Goal: Transaction & Acquisition: Book appointment/travel/reservation

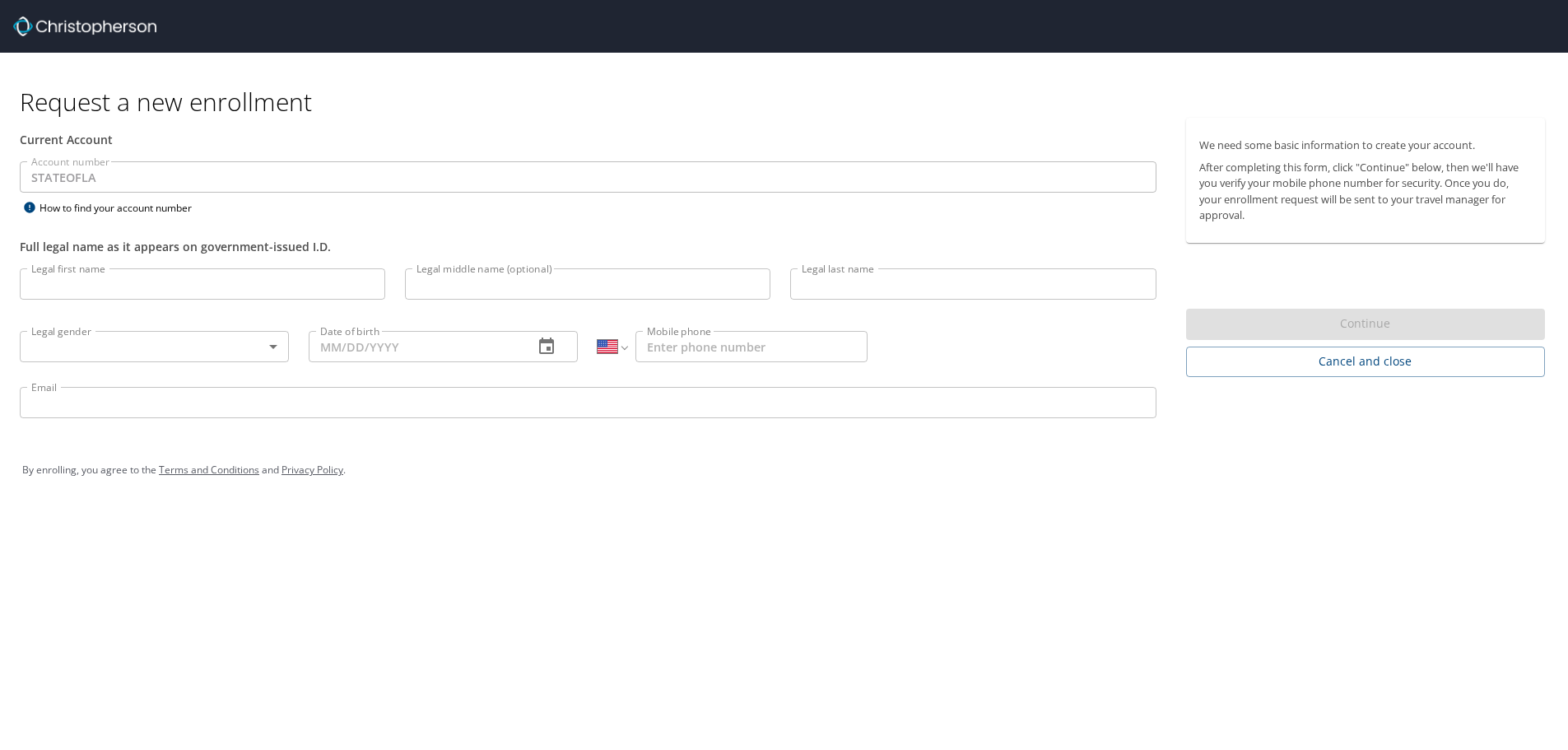
select select "US"
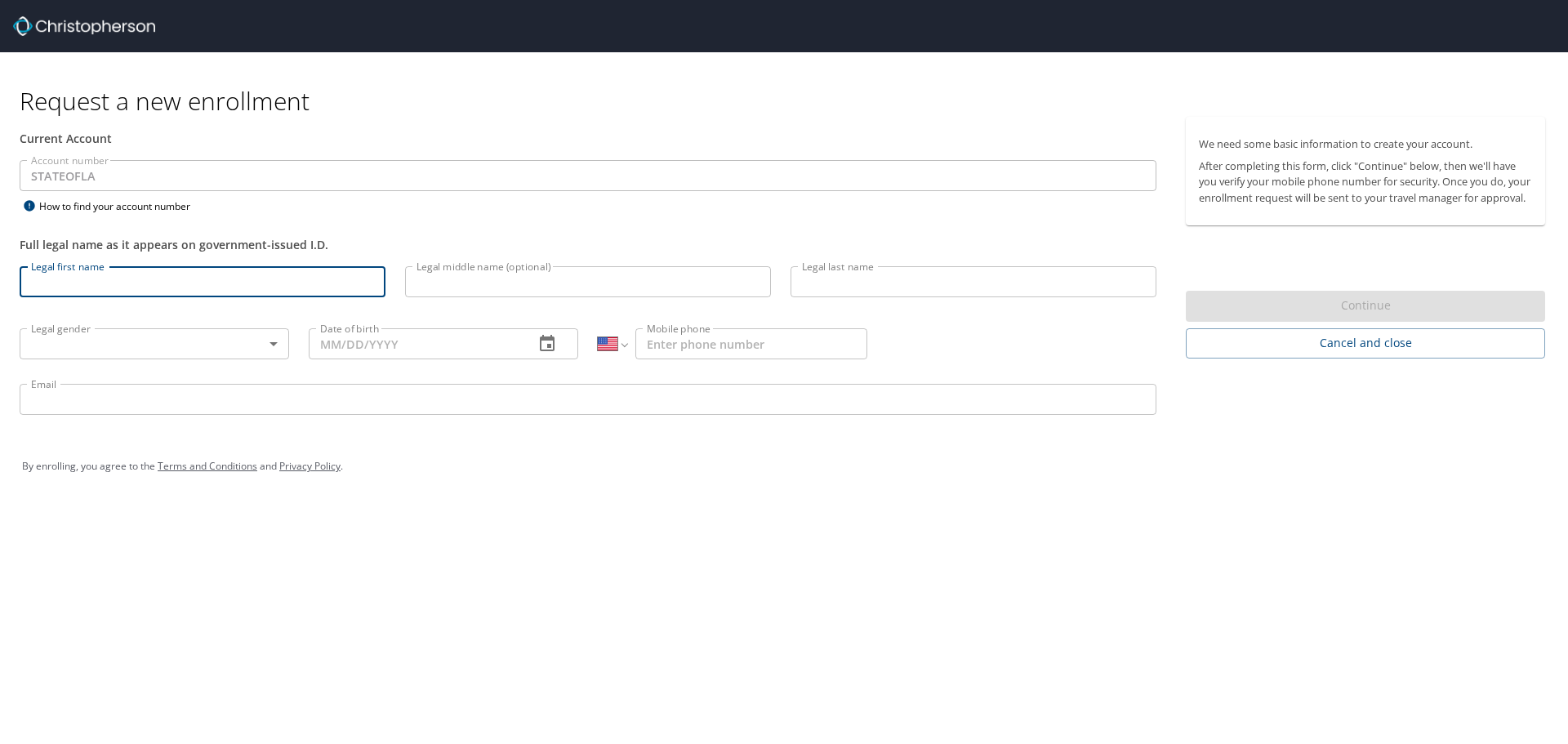
click at [168, 276] on input "Legal first name" at bounding box center [202, 282] width 366 height 31
type input "Cheylon"
type input "Woods"
type input "(318) 218-4962"
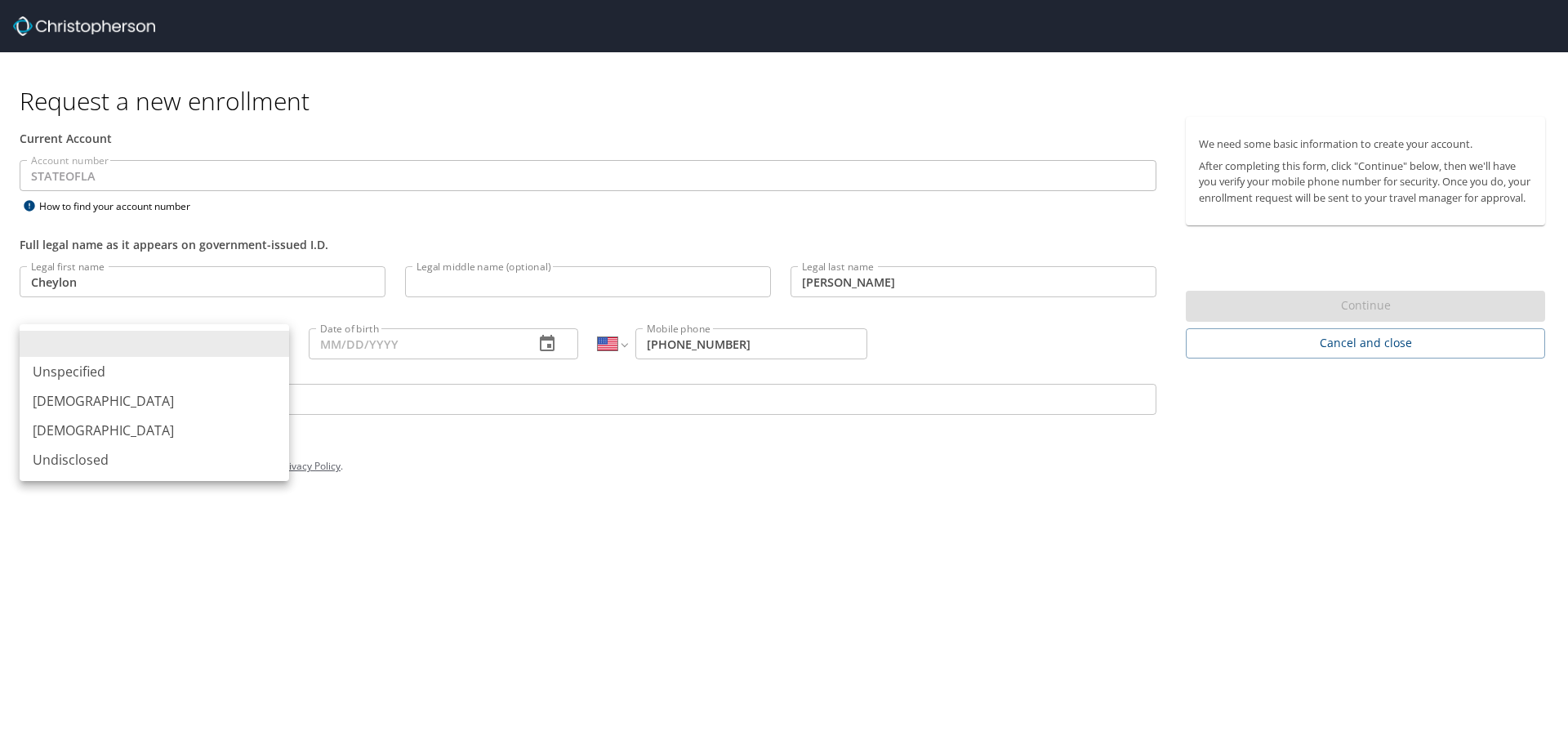
click at [242, 342] on body "Request a new enrollment Current Account Account number STATEOFLA Account numbe…" at bounding box center [784, 372] width 1568 height 744
click at [121, 435] on li "Female" at bounding box center [154, 430] width 269 height 29
type input "Female"
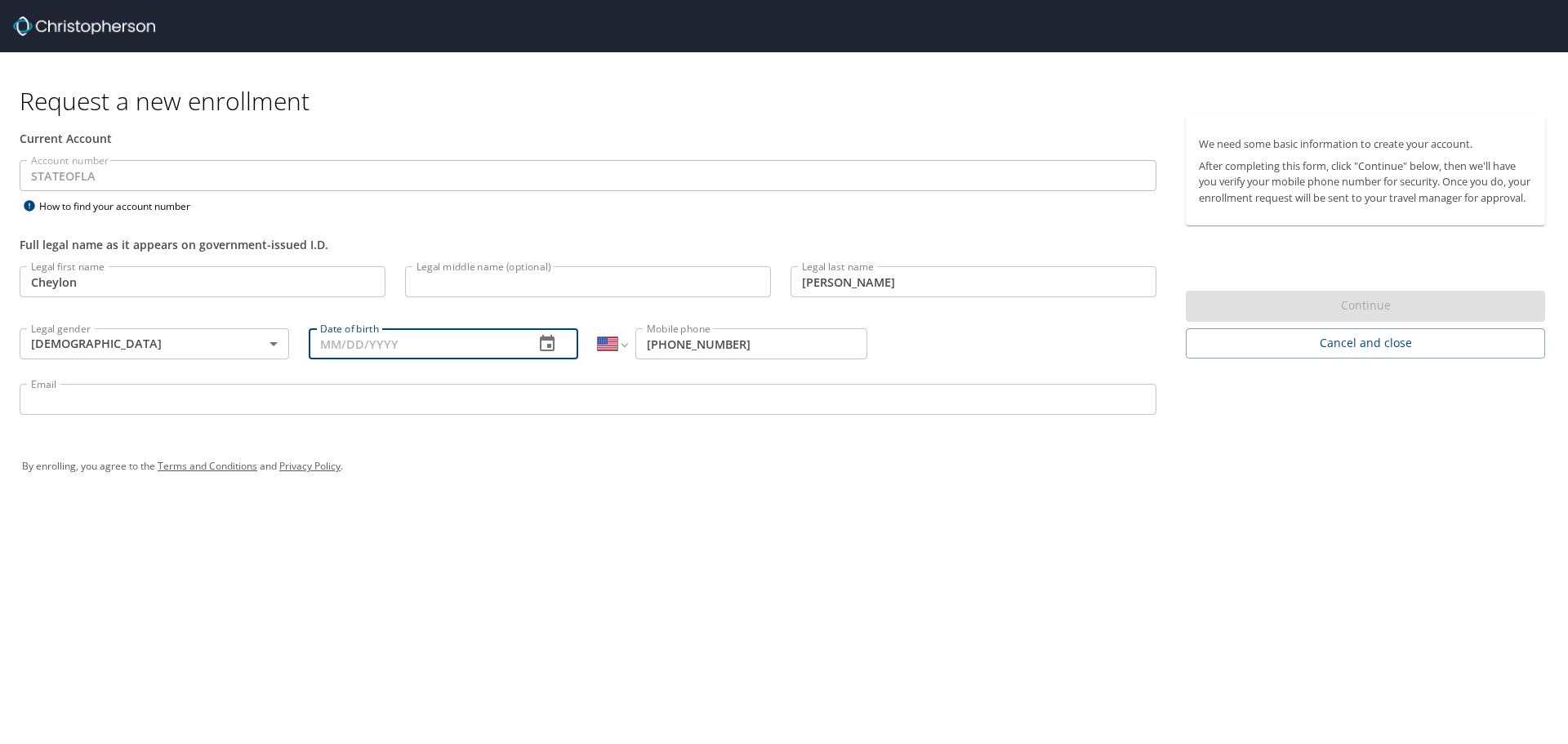
click at [350, 336] on input "Date of birth" at bounding box center [415, 344] width 212 height 31
type input "03/20/1987"
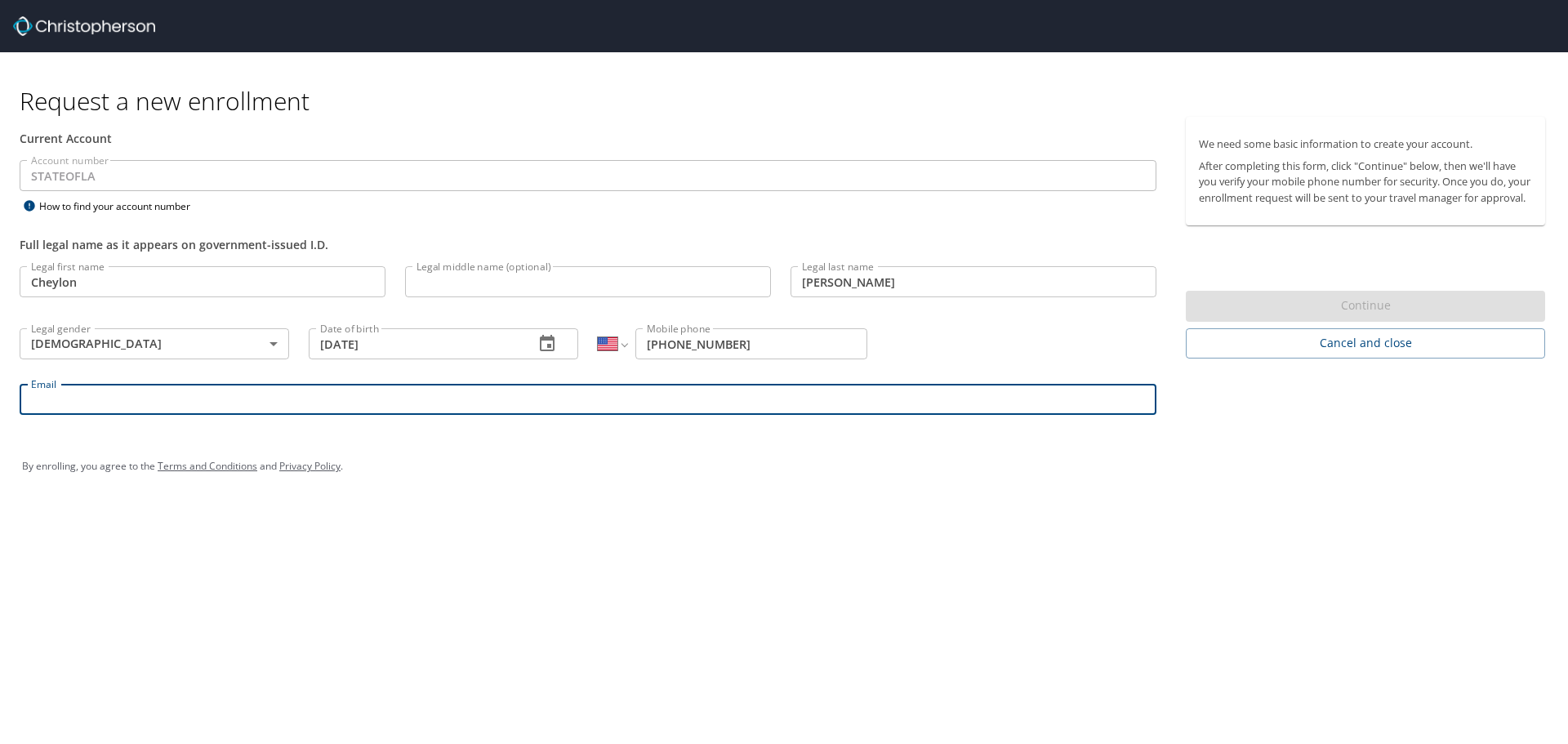
click at [344, 402] on input "Email" at bounding box center [588, 399] width 1137 height 31
type input "cheylon.woods@louisiana.edu"
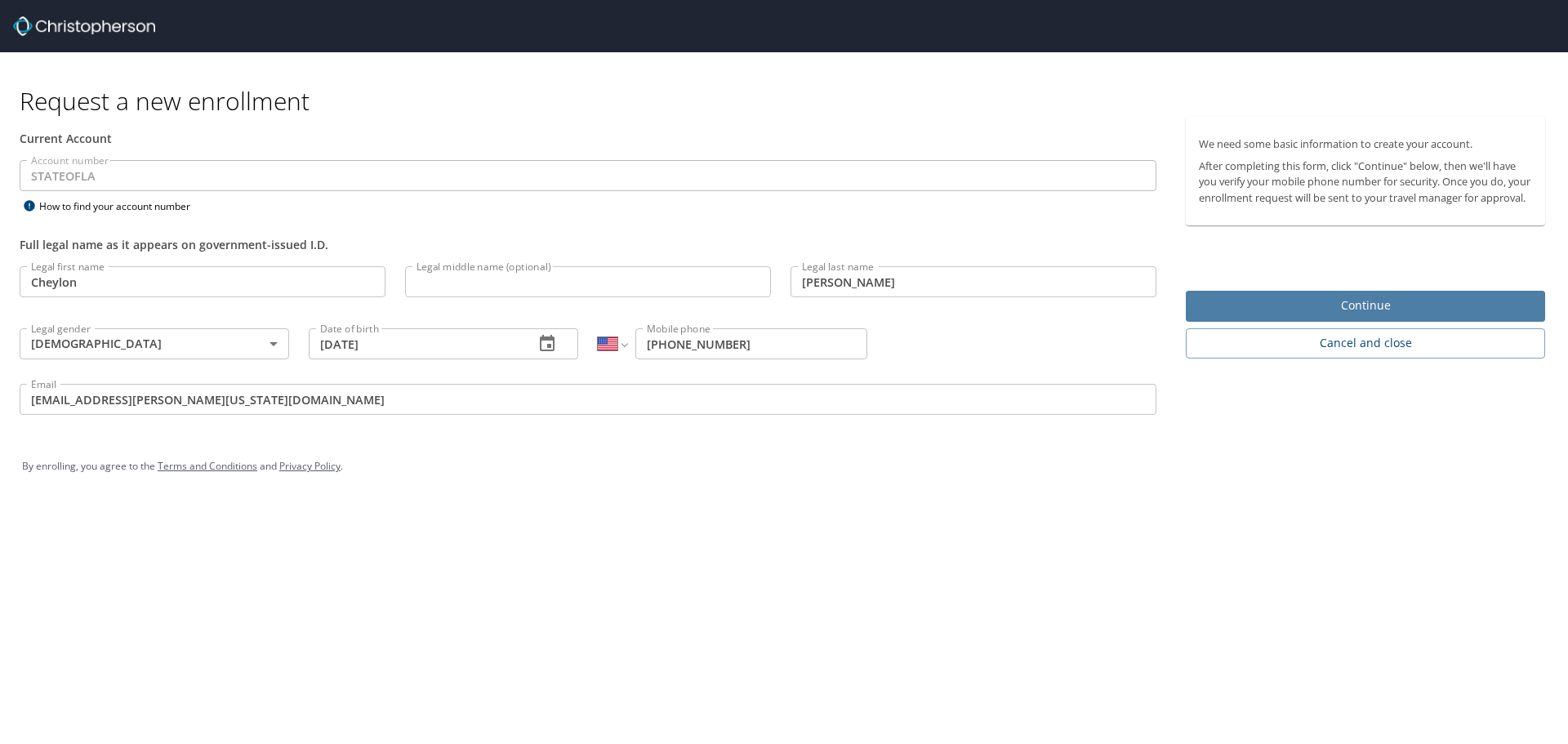
click at [1343, 316] on span "Continue" at bounding box center [1366, 306] width 333 height 20
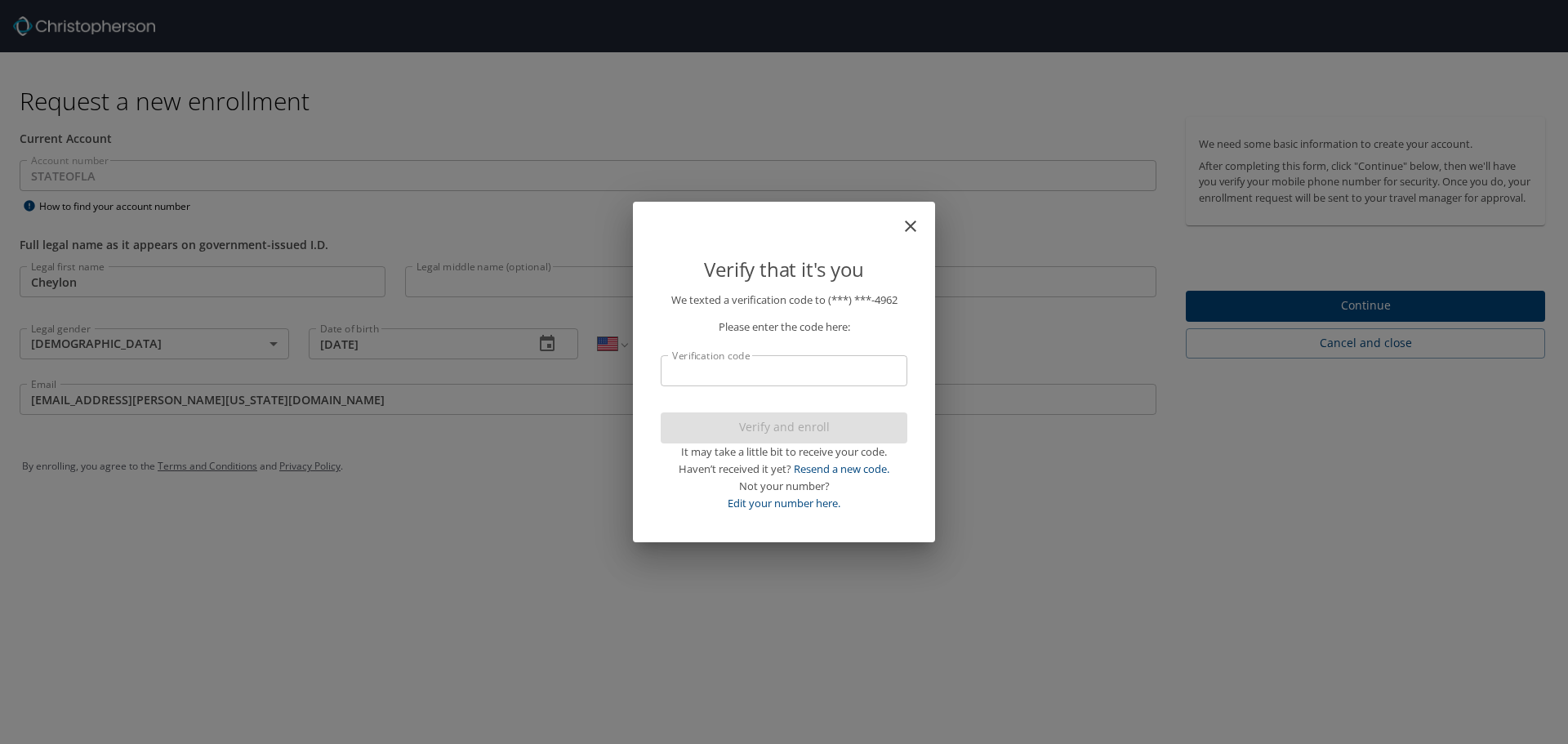
click at [764, 367] on input "Verification code" at bounding box center [784, 371] width 246 height 31
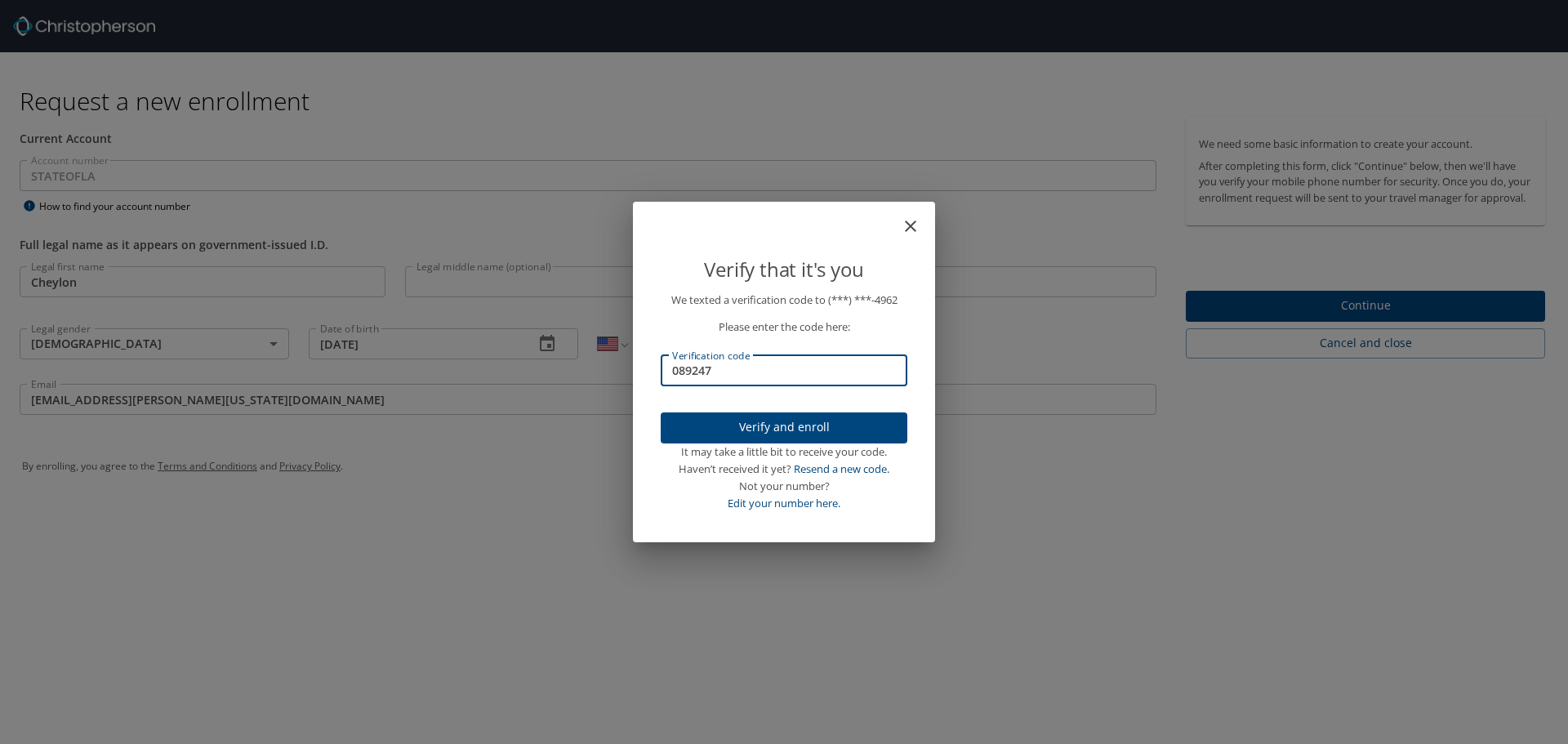
type input "089247"
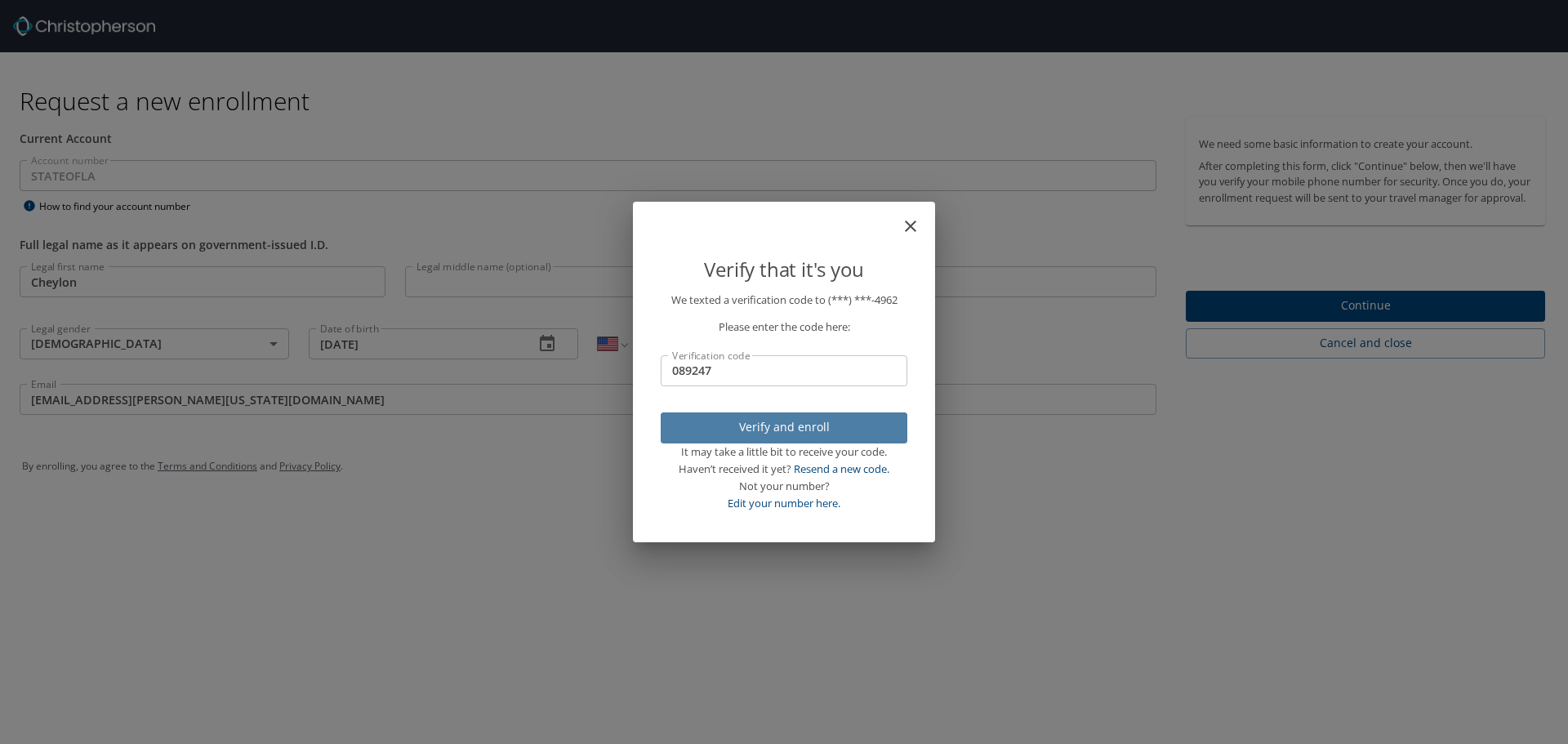
click at [768, 421] on span "Verify and enroll" at bounding box center [784, 427] width 221 height 20
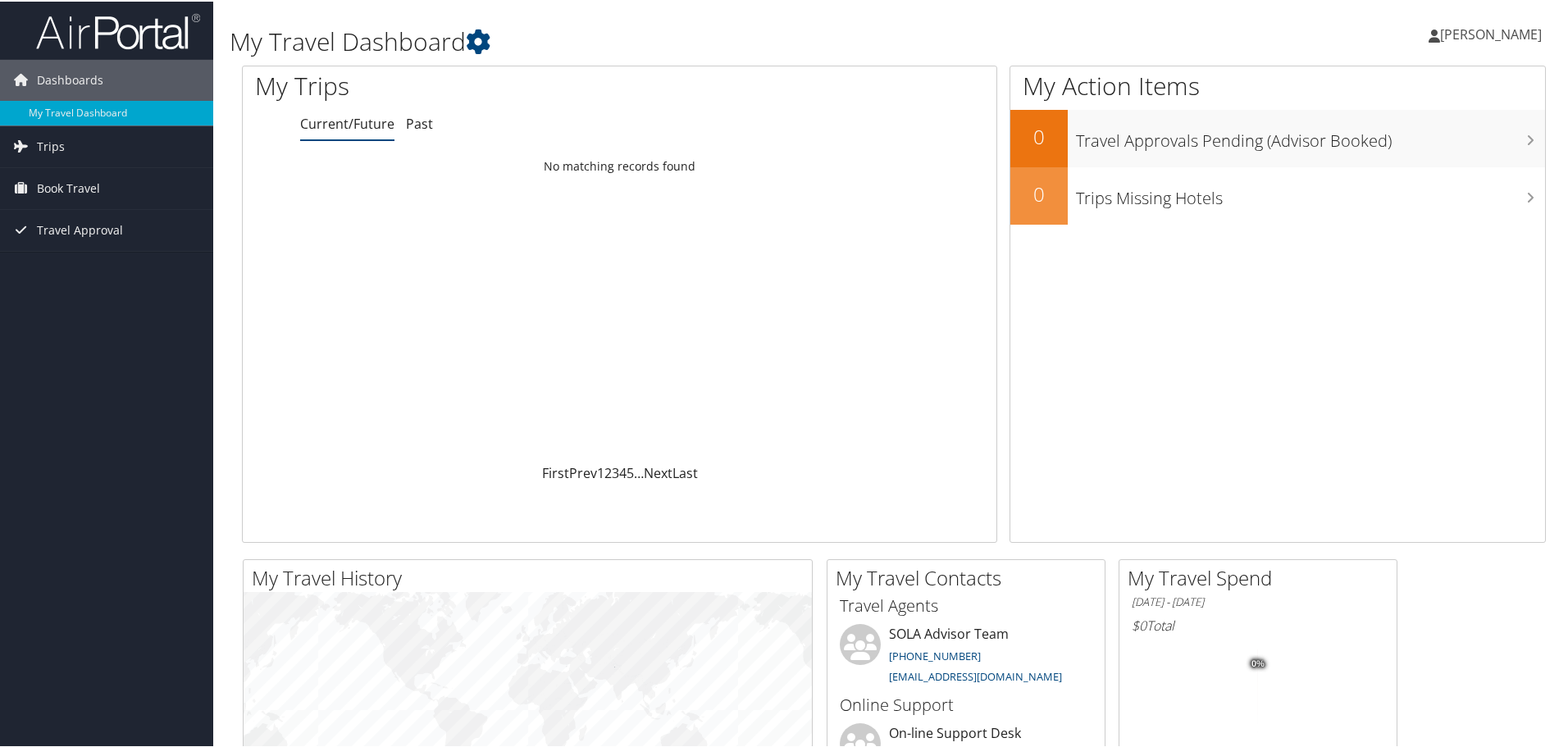
click at [334, 125] on link "Current/Future" at bounding box center [347, 122] width 95 height 18
click at [52, 144] on span "Trips" at bounding box center [51, 145] width 28 height 41
click at [40, 263] on span "Book Travel" at bounding box center [68, 260] width 63 height 41
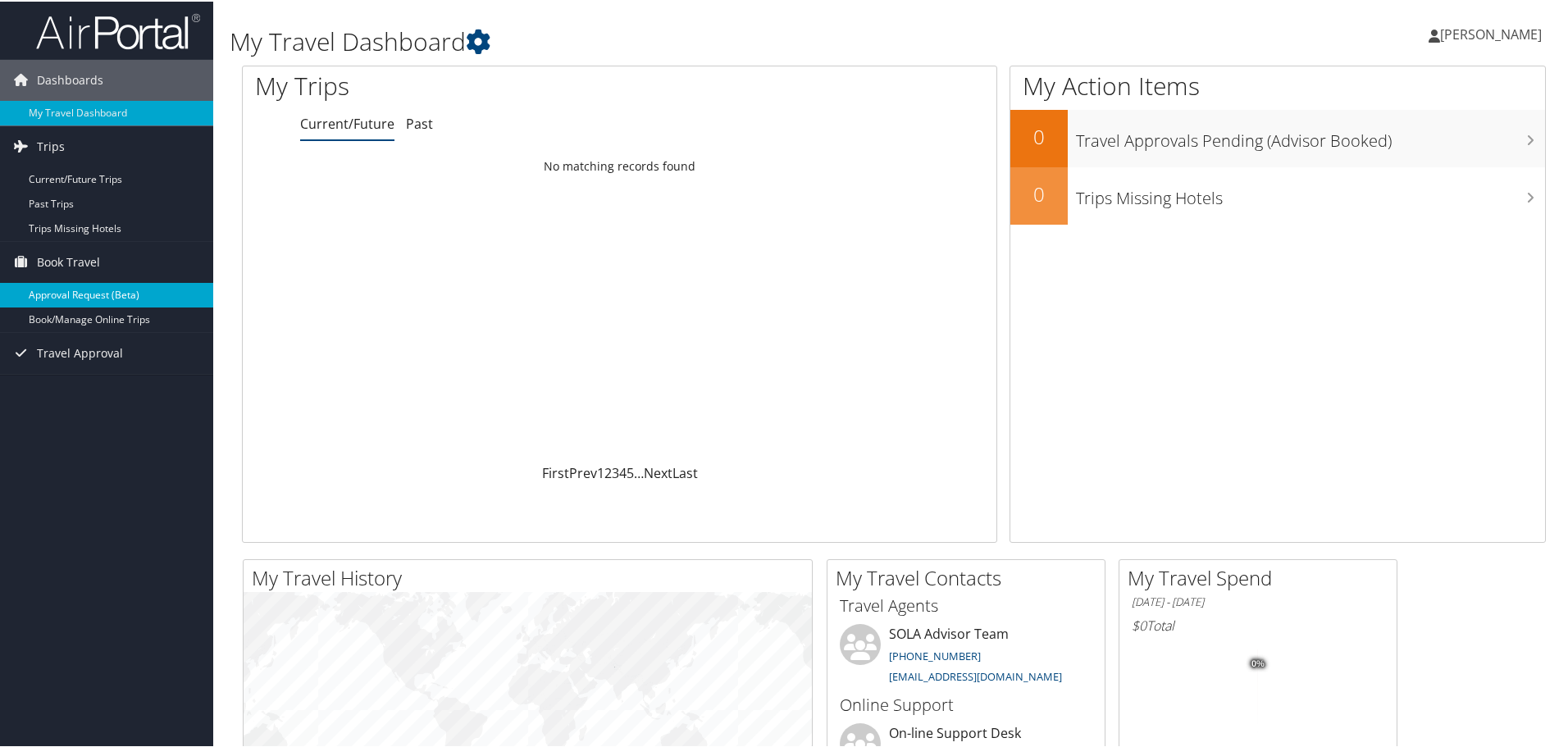
click at [66, 292] on link "Approval Request (Beta)" at bounding box center [107, 293] width 213 height 25
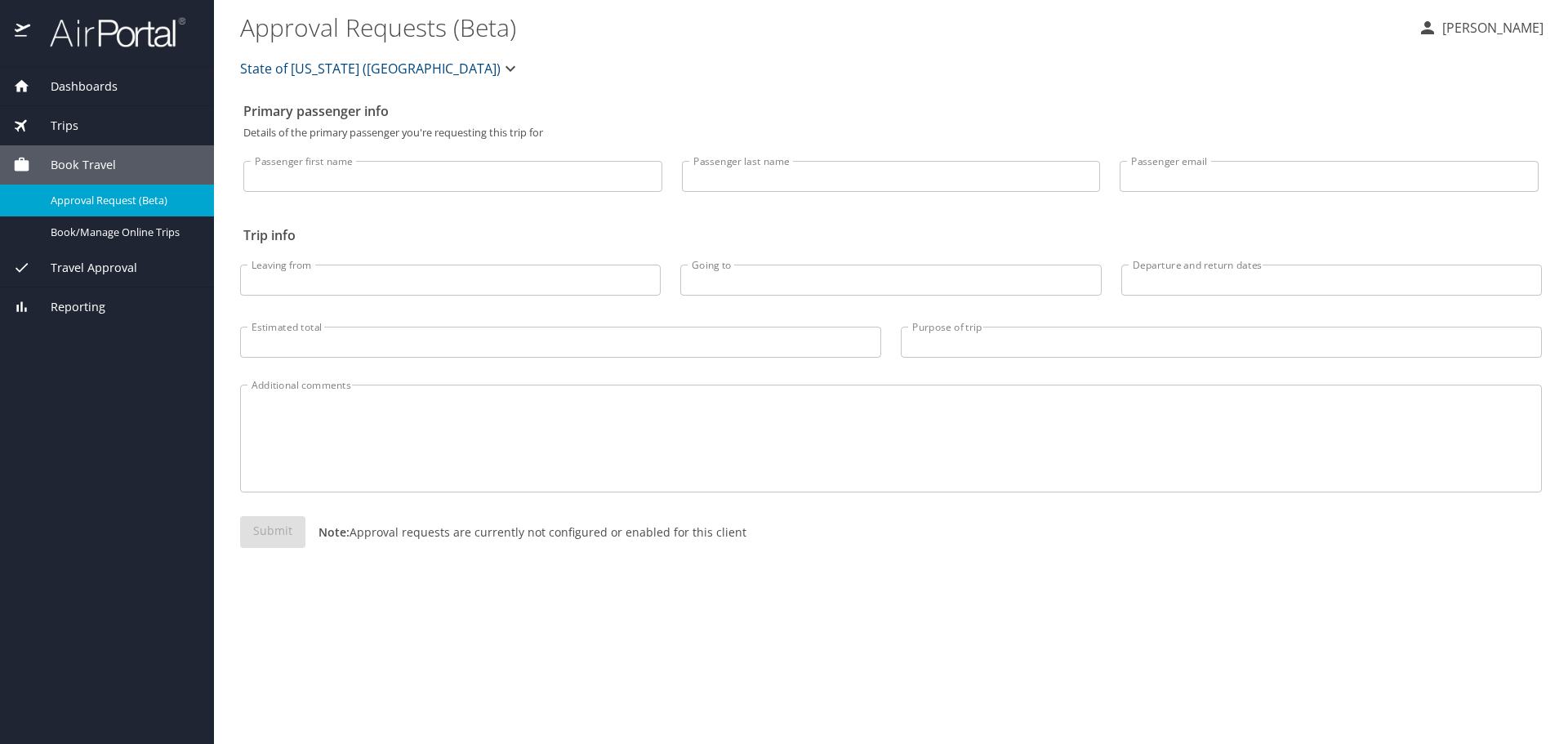
select select "US"
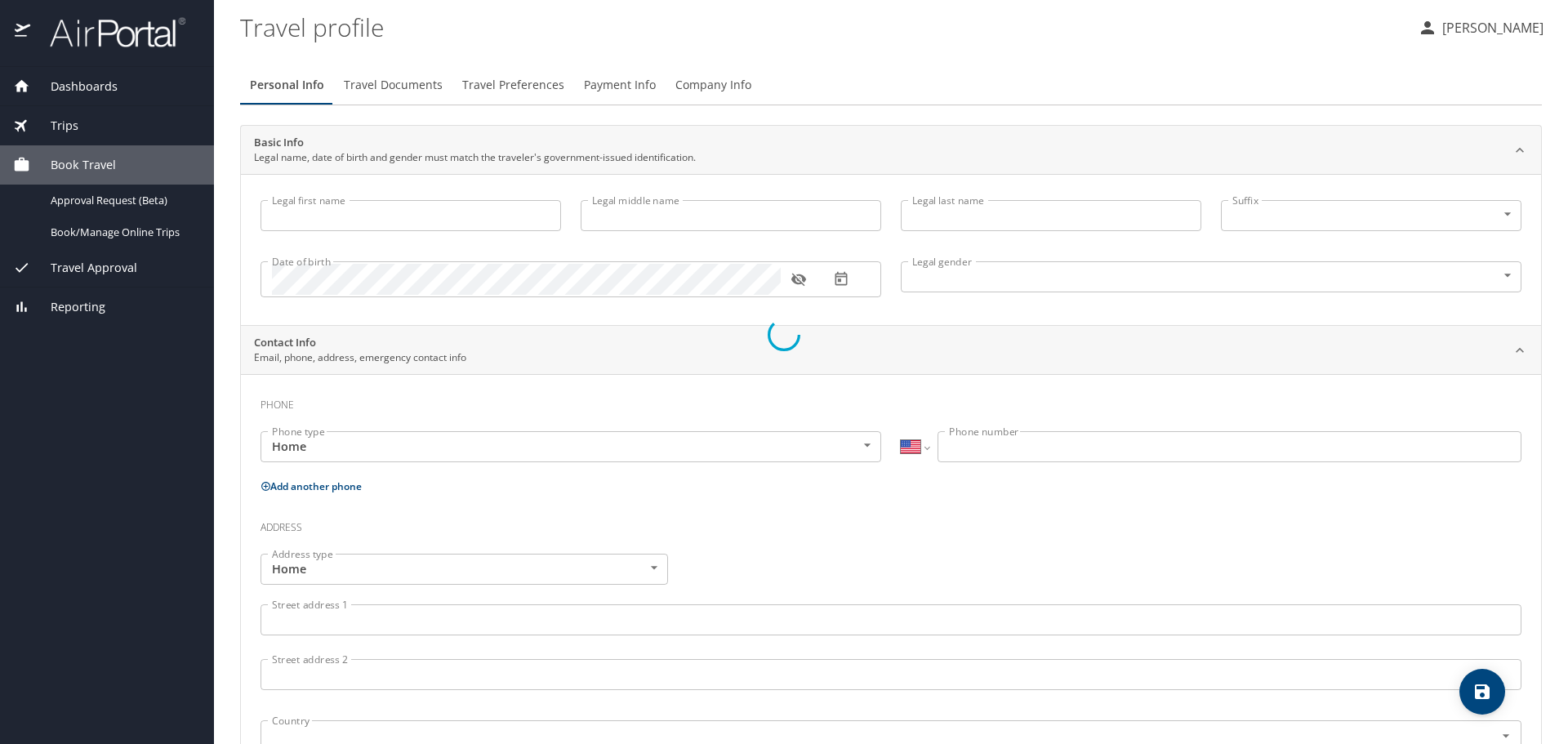
type input "CHEYLON"
type input "WOODS"
type input "Undisclosed"
select select "US"
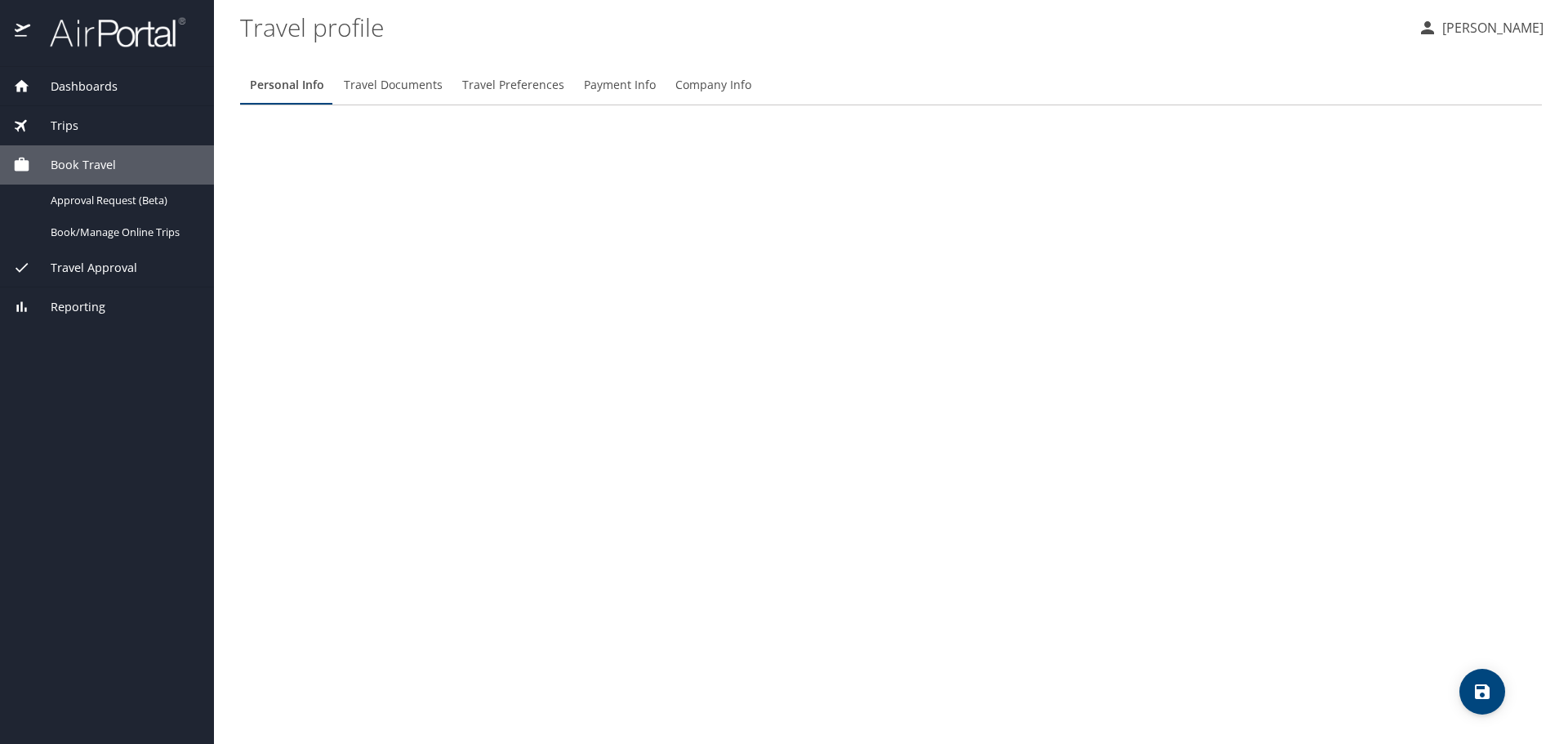
select select "US"
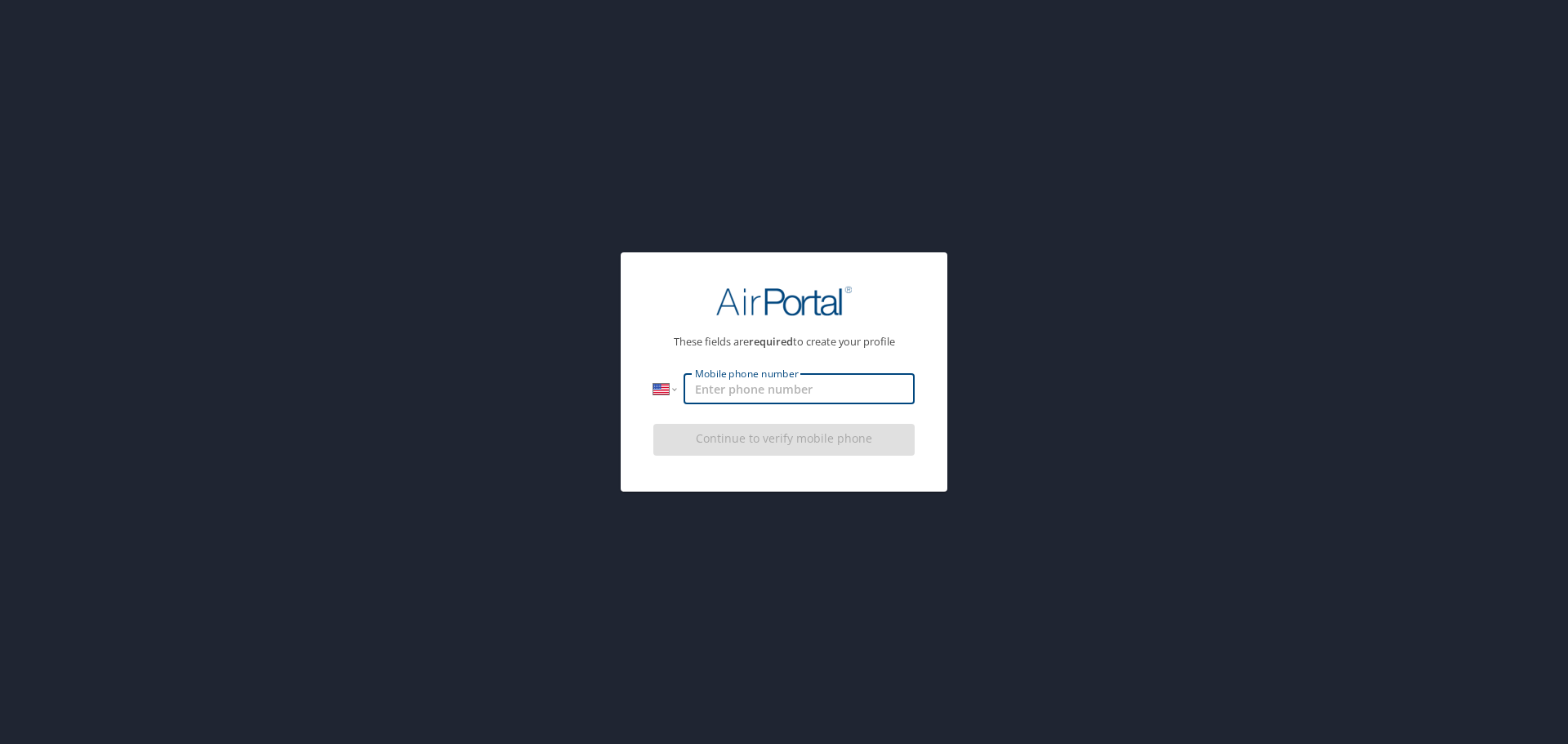
click at [720, 392] on input "Mobile phone number" at bounding box center [799, 389] width 231 height 31
type input "1 (318) 218-4962"
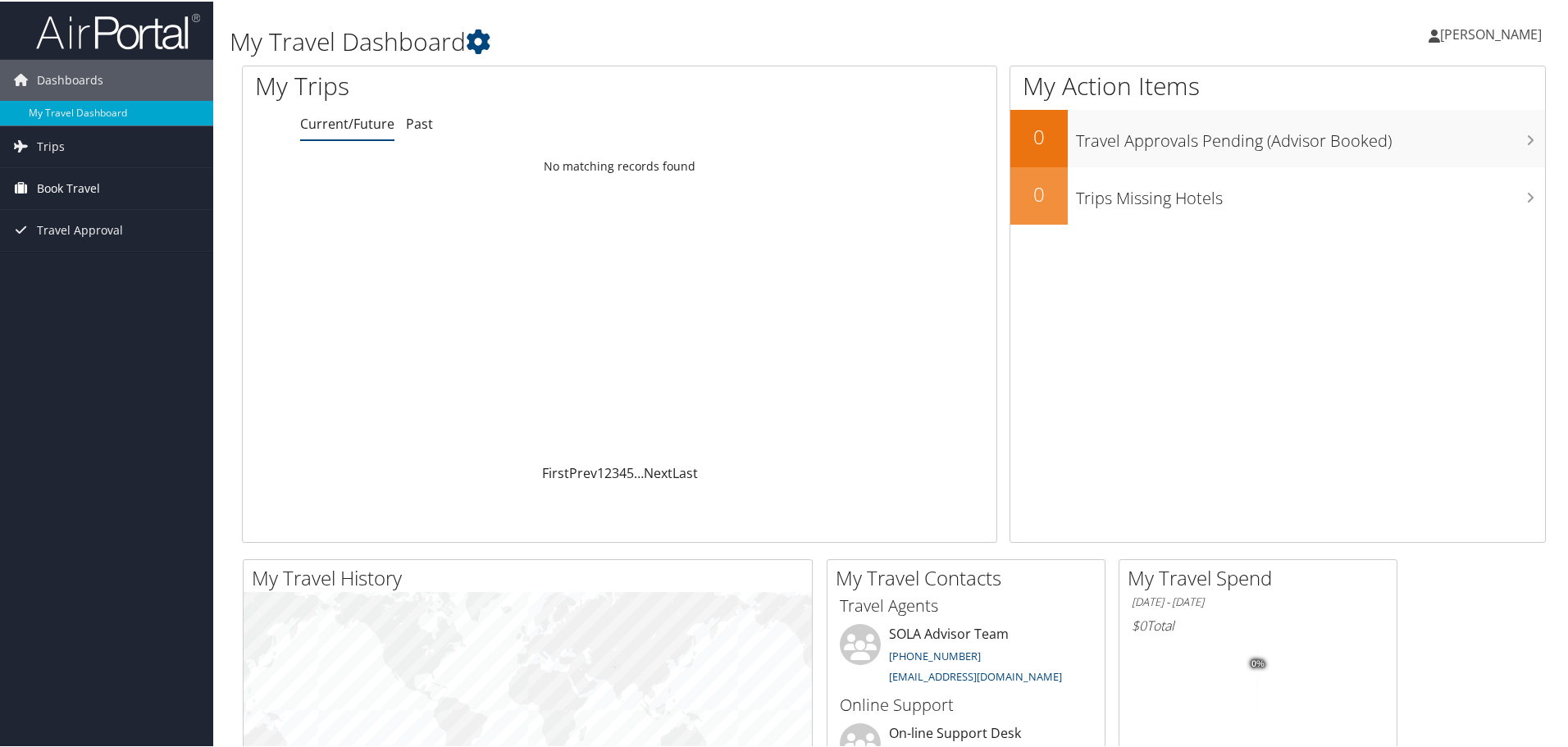
click at [65, 187] on span "Book Travel" at bounding box center [68, 187] width 63 height 41
click at [65, 251] on link "Book/Manage Online Trips" at bounding box center [107, 243] width 213 height 25
click at [58, 187] on span "Book Travel" at bounding box center [68, 187] width 63 height 41
click at [79, 248] on link "Book/Manage Online Trips" at bounding box center [107, 243] width 213 height 25
